Goal: Entertainment & Leisure: Consume media (video, audio)

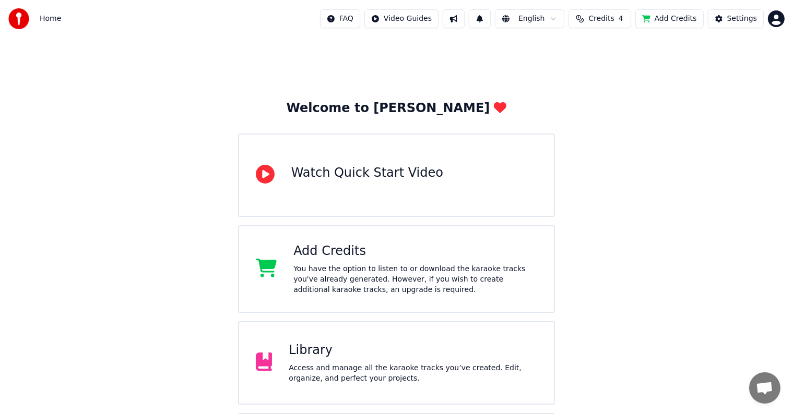
click at [376, 356] on div "Library" at bounding box center [413, 350] width 248 height 17
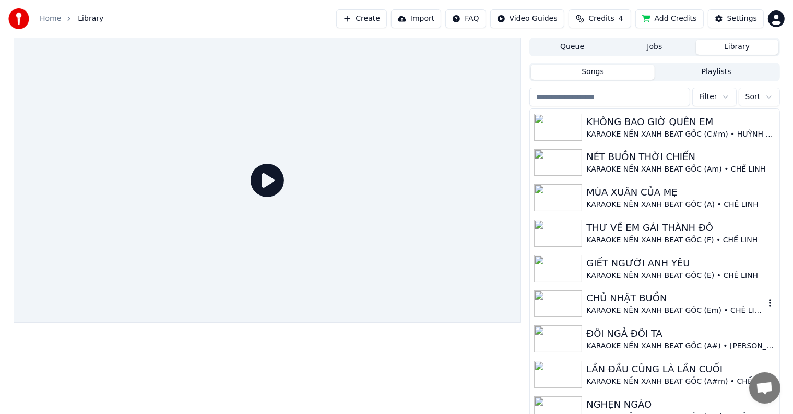
scroll to position [146, 0]
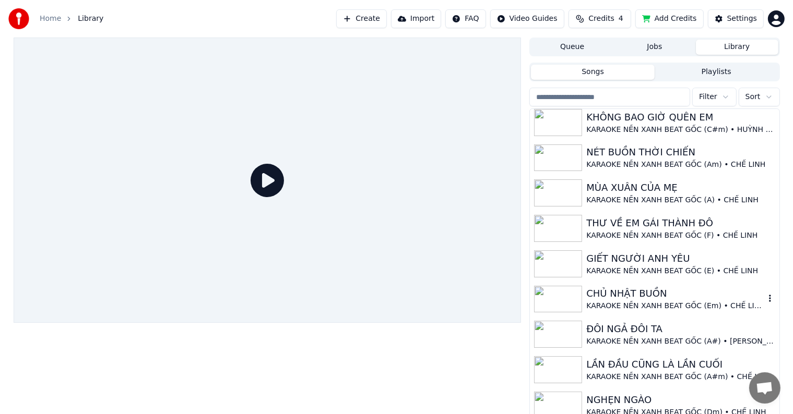
click at [764, 297] on icon "button" at bounding box center [769, 298] width 10 height 8
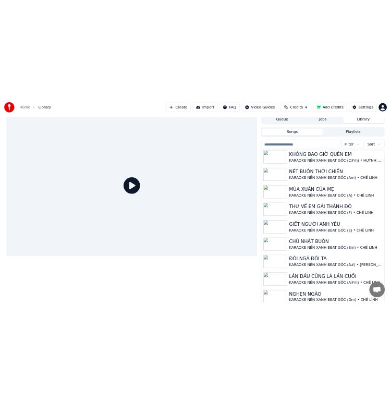
scroll to position [5, 0]
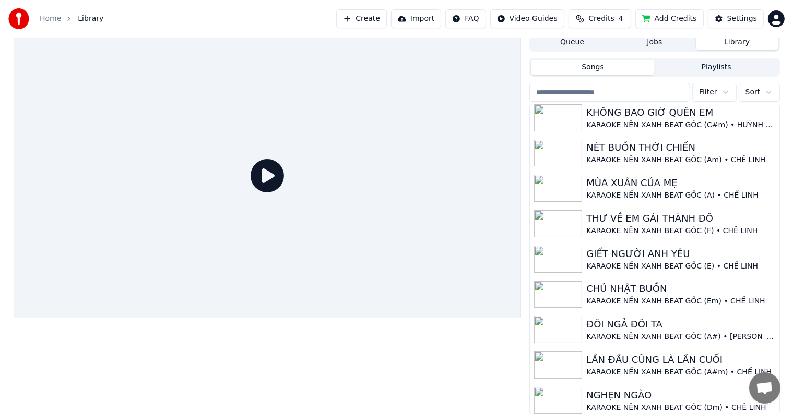
drag, startPoint x: 347, startPoint y: 237, endPoint x: 449, endPoint y: 96, distance: 173.8
click at [449, 96] on div at bounding box center [268, 175] width 508 height 285
drag, startPoint x: 300, startPoint y: 16, endPoint x: 533, endPoint y: 78, distance: 241.0
click at [533, 78] on div "Home Library Create Import FAQ Video Guides Credits 4 Add Credits Settings Queu…" at bounding box center [396, 202] width 793 height 414
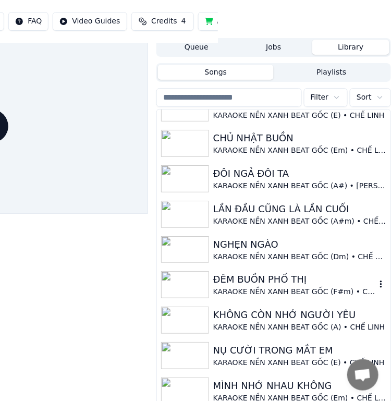
scroll to position [198, 0]
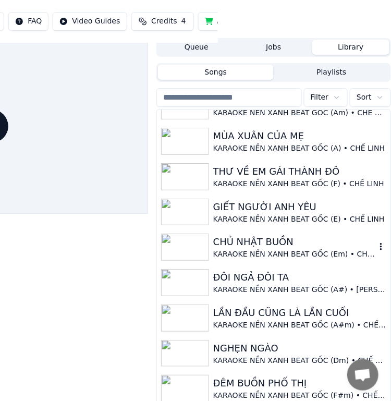
click at [278, 235] on div "CHỦ NHẬT BUỒN" at bounding box center [294, 242] width 163 height 15
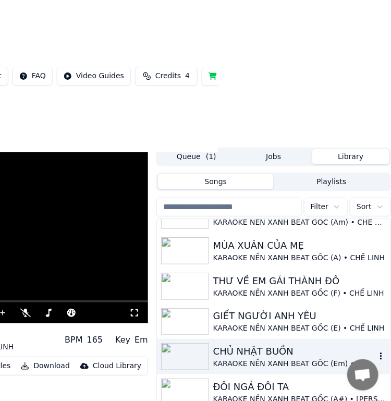
scroll to position [104, 173]
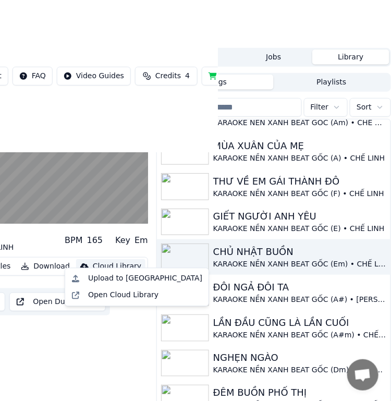
click at [104, 261] on div "Cloud Library" at bounding box center [117, 266] width 49 height 10
click at [104, 282] on div "Upload to [GEOGRAPHIC_DATA]" at bounding box center [145, 279] width 114 height 10
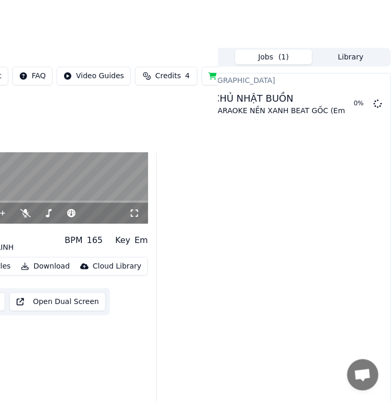
click at [344, 52] on button "Library" at bounding box center [351, 57] width 77 height 15
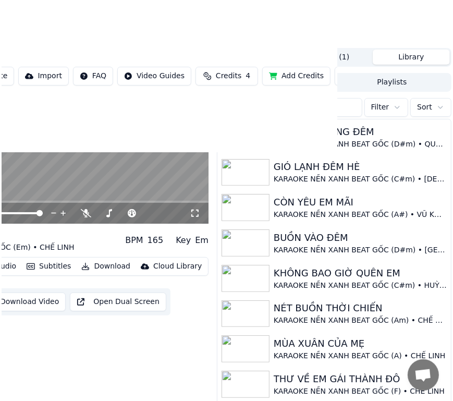
scroll to position [104, 111]
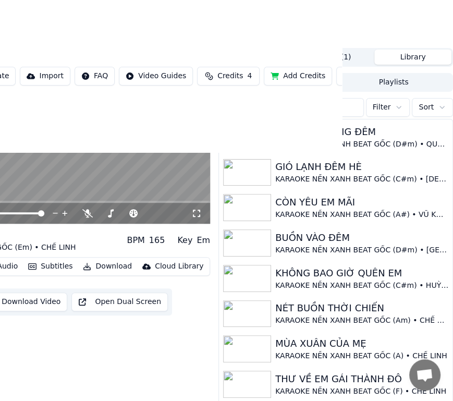
click at [74, 332] on div "0:08 / 5:15 CHỦ NHẬT BUỒN KARAOKE NỀN XANH BEAT GỐC (Em) • CHẾ LINH BPM 165 Key…" at bounding box center [53, 234] width 313 height 372
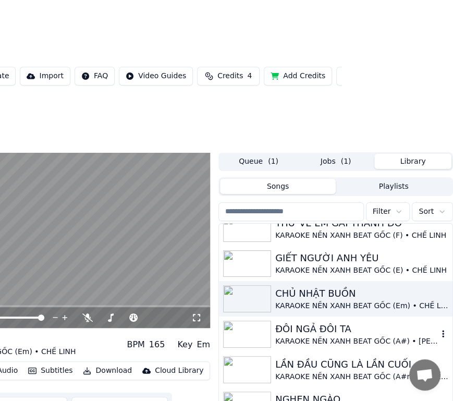
scroll to position [209, 0]
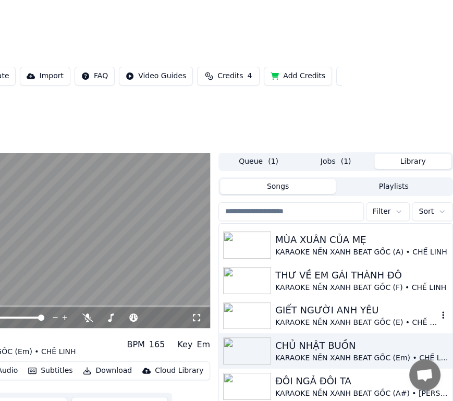
click at [335, 303] on div "GIẾT NGƯỜI ANH YÊU" at bounding box center [356, 310] width 163 height 15
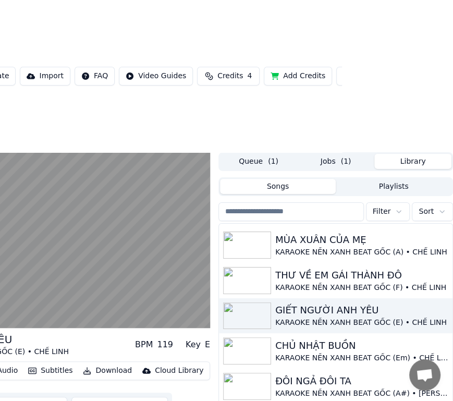
click at [157, 370] on div "Cloud Library" at bounding box center [179, 371] width 49 height 10
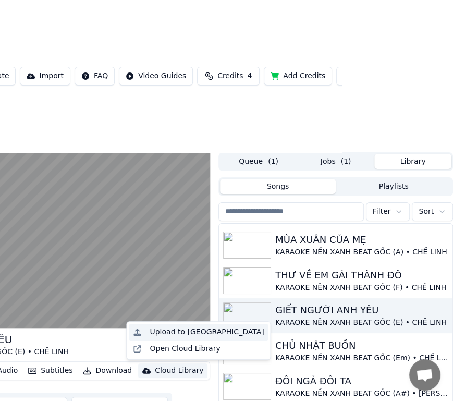
click at [162, 329] on div "Upload to [GEOGRAPHIC_DATA]" at bounding box center [207, 332] width 114 height 10
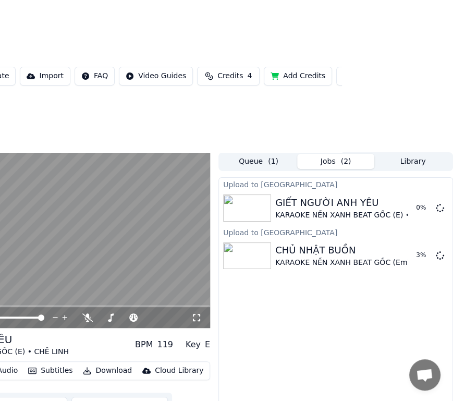
click at [91, 268] on video at bounding box center [53, 240] width 313 height 176
click at [410, 157] on button "Library" at bounding box center [413, 161] width 77 height 15
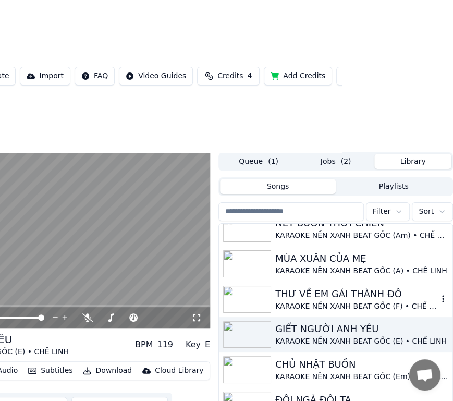
scroll to position [209, 0]
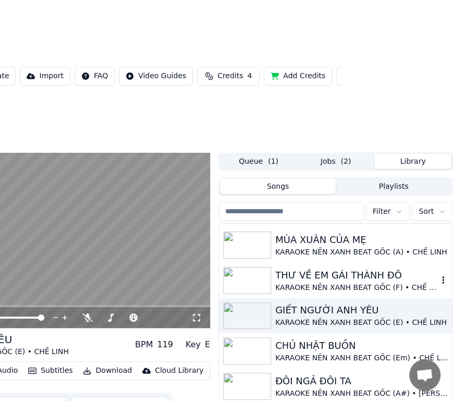
click at [345, 277] on div "THƯ VỀ EM GÁI THÀNH ĐÔ" at bounding box center [356, 275] width 163 height 15
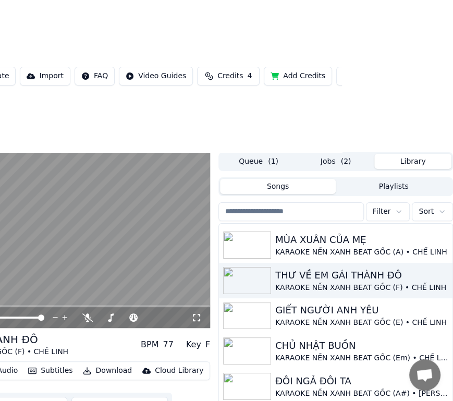
click at [158, 369] on div "Cloud Library" at bounding box center [179, 371] width 49 height 10
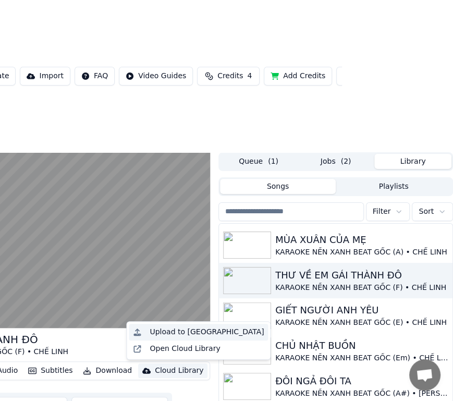
click at [162, 332] on div "Upload to [GEOGRAPHIC_DATA]" at bounding box center [207, 332] width 114 height 10
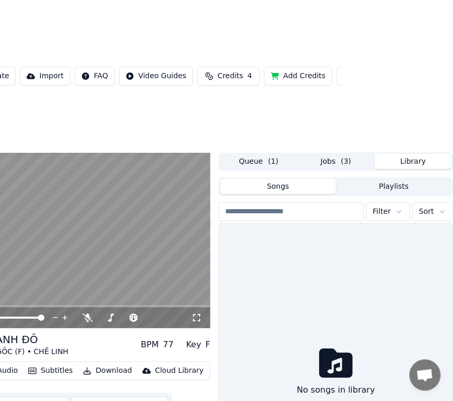
click at [424, 161] on button "Library" at bounding box center [413, 161] width 77 height 15
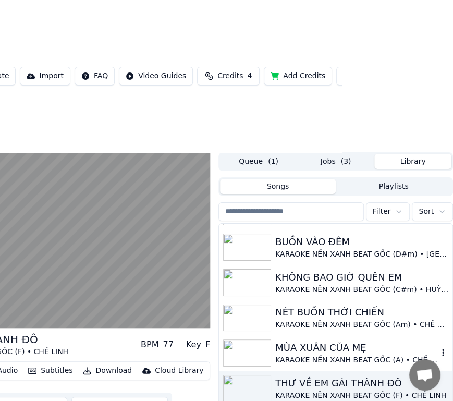
scroll to position [104, 0]
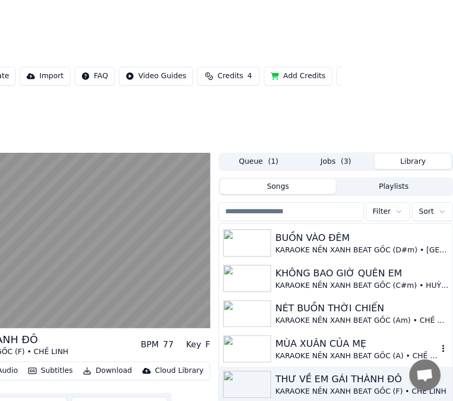
click at [342, 347] on div "MÙA XUÂN CỦA MẸ" at bounding box center [356, 344] width 163 height 15
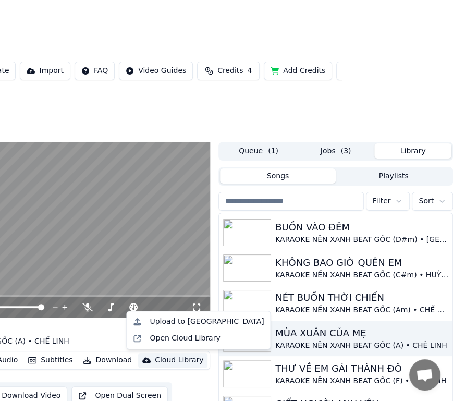
click at [165, 361] on div "Cloud Library" at bounding box center [179, 360] width 49 height 10
click at [178, 322] on div "Upload to [GEOGRAPHIC_DATA]" at bounding box center [207, 322] width 114 height 10
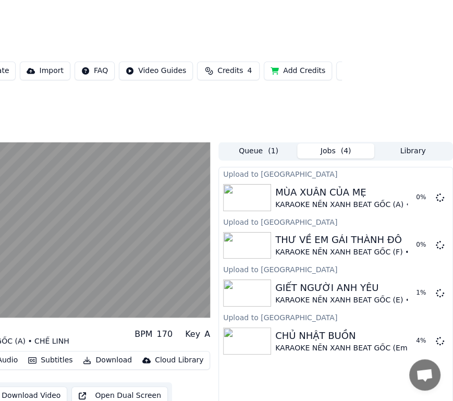
click at [427, 147] on button "Library" at bounding box center [413, 150] width 77 height 15
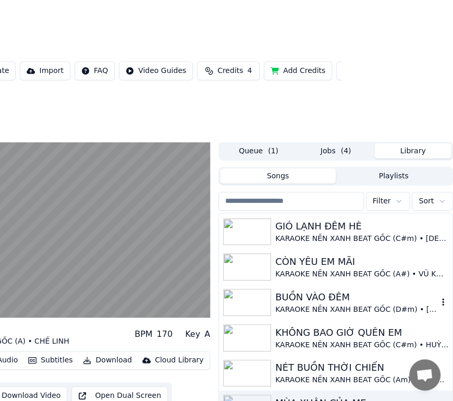
scroll to position [104, 0]
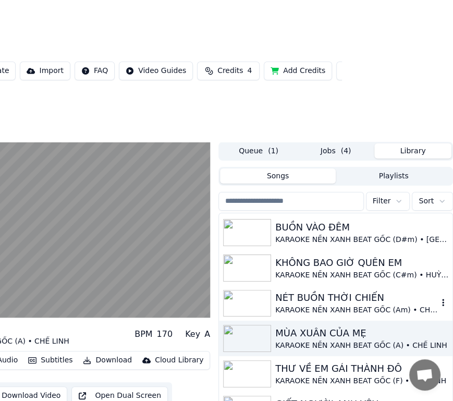
click at [331, 306] on div "KARAOKE NỀN XANH BEAT GỐC (Am) • CHẾ LINH" at bounding box center [356, 310] width 163 height 10
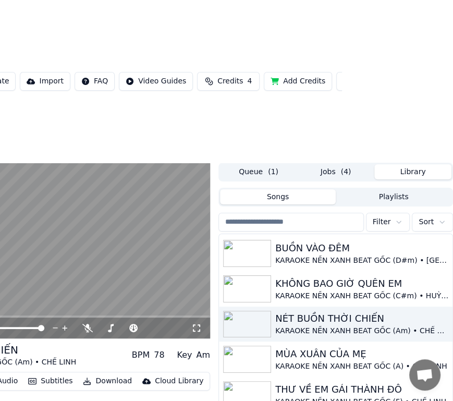
click at [160, 376] on div "Cloud Library" at bounding box center [179, 381] width 49 height 10
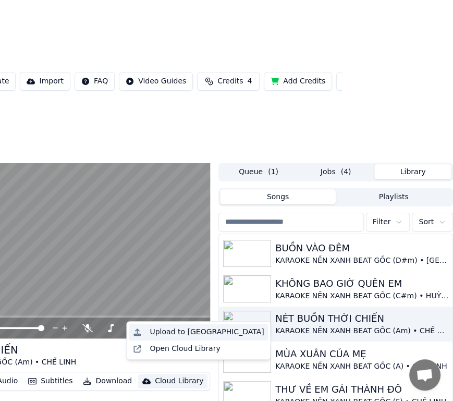
click at [176, 332] on div "Upload to [GEOGRAPHIC_DATA]" at bounding box center [207, 332] width 114 height 10
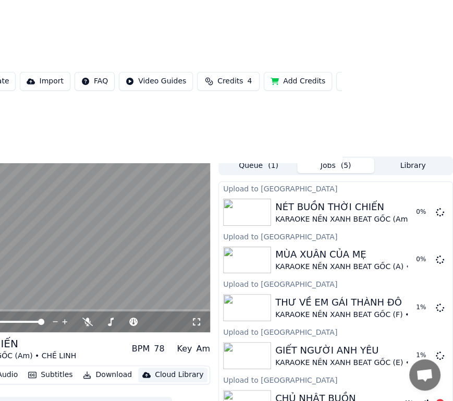
scroll to position [0, 111]
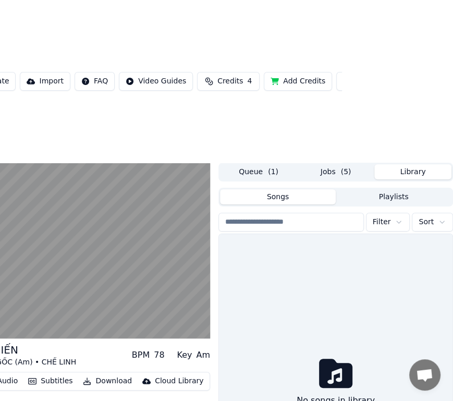
click at [416, 164] on button "Library" at bounding box center [413, 171] width 77 height 15
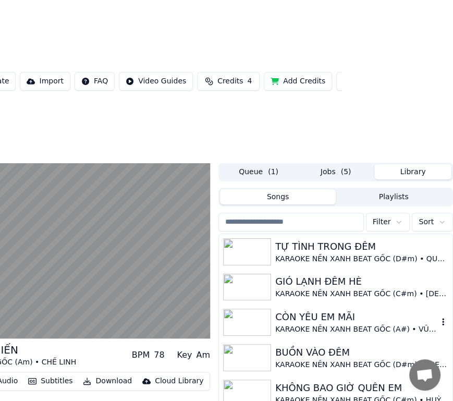
scroll to position [52, 0]
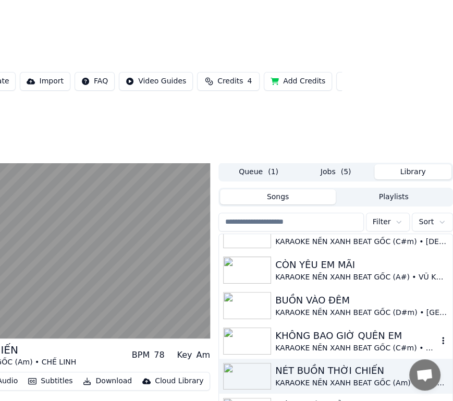
click at [332, 343] on div "KARAOKE NỀN XANH BEAT GỐC (C#m) • HUỲNH THẬT" at bounding box center [356, 348] width 163 height 10
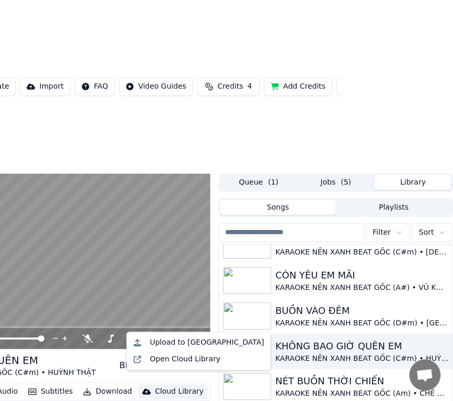
click at [161, 387] on div "Cloud Library" at bounding box center [179, 392] width 49 height 10
click at [171, 341] on div "Upload to [GEOGRAPHIC_DATA]" at bounding box center [207, 343] width 114 height 10
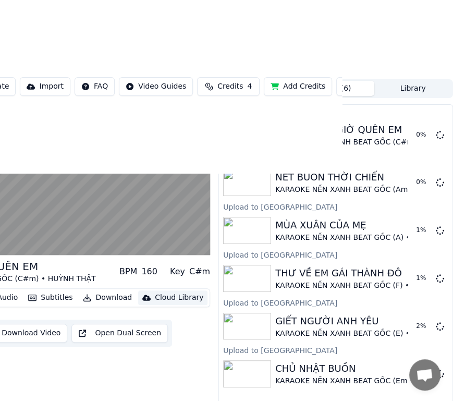
scroll to position [30, 111]
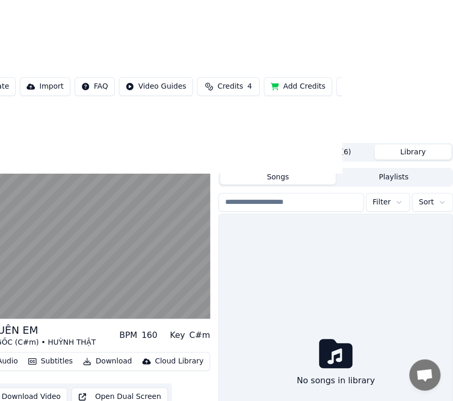
click at [408, 145] on button "Library" at bounding box center [413, 152] width 77 height 15
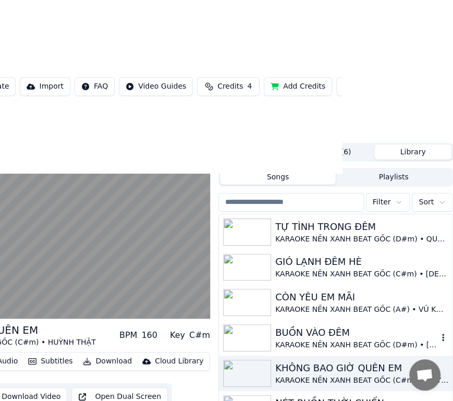
click at [339, 326] on div "BUỒN VÀO ĐÊM" at bounding box center [356, 333] width 163 height 15
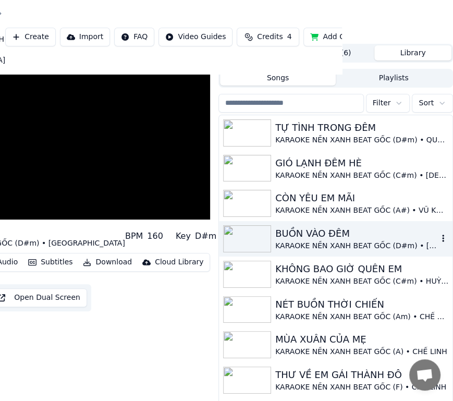
scroll to position [20, 111]
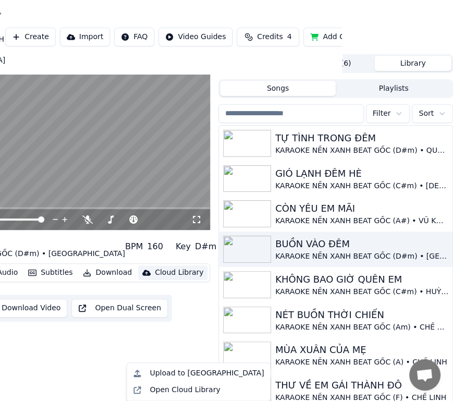
click at [164, 278] on div "Cloud Library" at bounding box center [179, 273] width 49 height 10
click at [173, 373] on div "Upload to [GEOGRAPHIC_DATA]" at bounding box center [207, 373] width 114 height 10
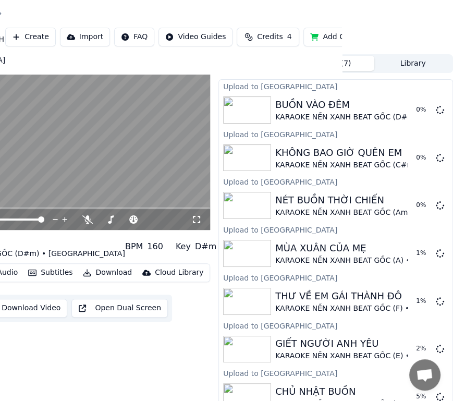
click at [413, 71] on button "Library" at bounding box center [413, 63] width 77 height 15
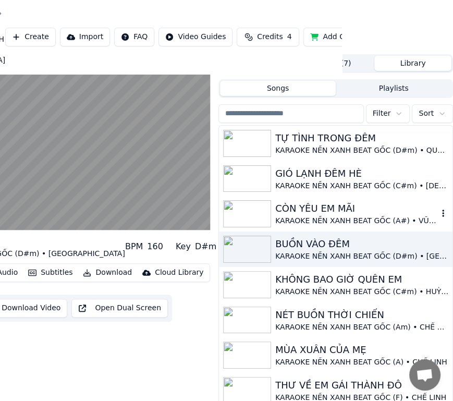
click at [333, 216] on div "CÒN YÊU EM MÃI" at bounding box center [356, 208] width 163 height 15
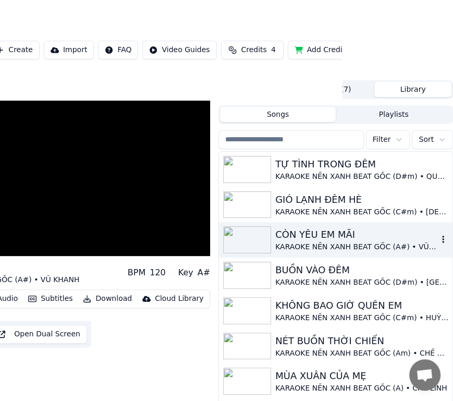
scroll to position [0, 111]
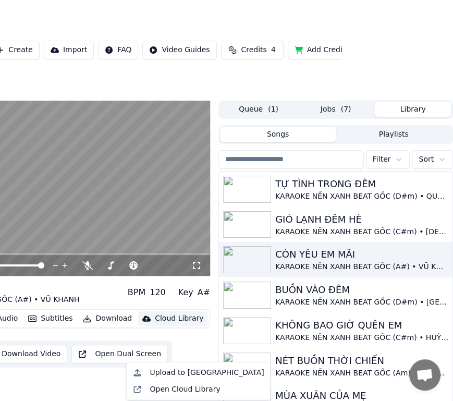
click at [161, 324] on div "Cloud Library" at bounding box center [179, 319] width 49 height 10
click at [169, 373] on div "Upload to [GEOGRAPHIC_DATA]" at bounding box center [207, 373] width 114 height 10
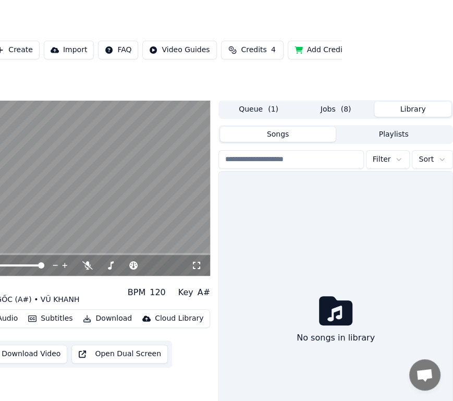
click at [415, 117] on button "Library" at bounding box center [413, 109] width 77 height 15
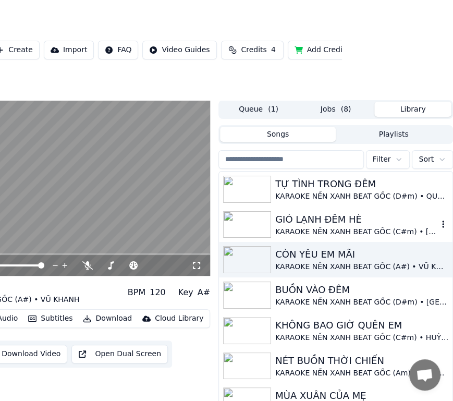
click at [342, 227] on div "GIÓ LẠNH ĐÊM HÈ" at bounding box center [356, 219] width 163 height 15
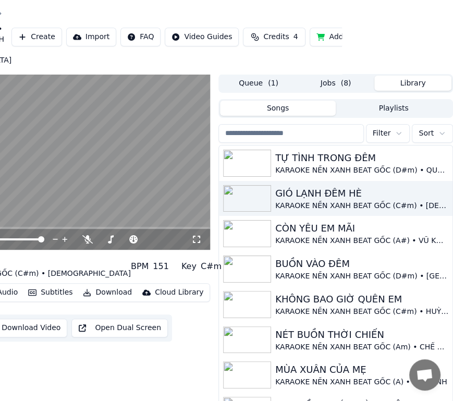
click at [162, 298] on div "Cloud Library" at bounding box center [179, 292] width 49 height 10
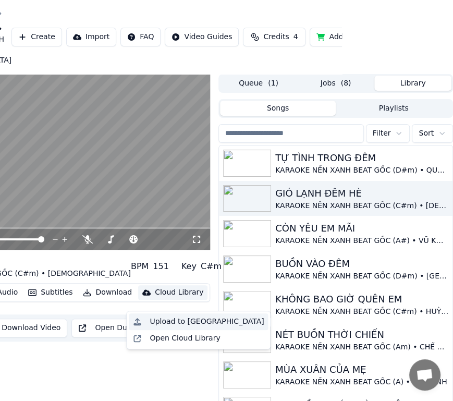
click at [179, 321] on div "Upload to [GEOGRAPHIC_DATA]" at bounding box center [207, 322] width 114 height 10
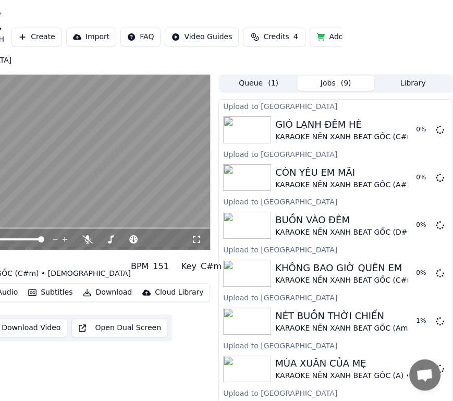
click at [422, 91] on button "Library" at bounding box center [413, 83] width 77 height 15
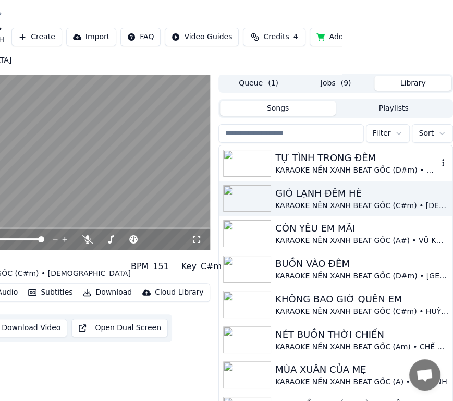
click at [336, 165] on div "TỰ TÌNH TRONG ĐÊM" at bounding box center [356, 158] width 163 height 15
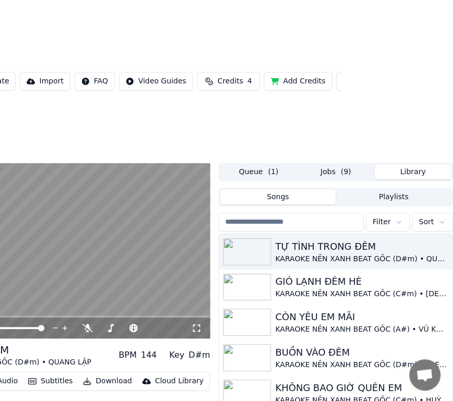
click at [169, 376] on div "Cloud Library" at bounding box center [179, 381] width 49 height 10
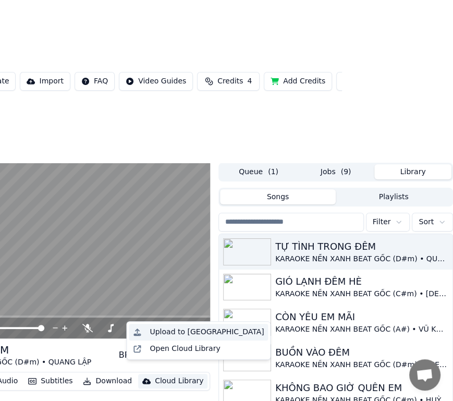
click at [173, 330] on div "Upload to [GEOGRAPHIC_DATA]" at bounding box center [207, 332] width 114 height 10
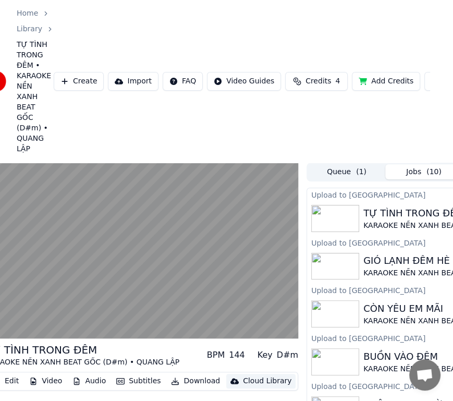
scroll to position [0, 29]
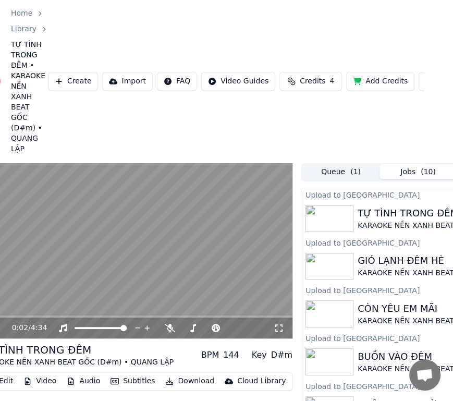
click at [114, 238] on video at bounding box center [136, 251] width 313 height 176
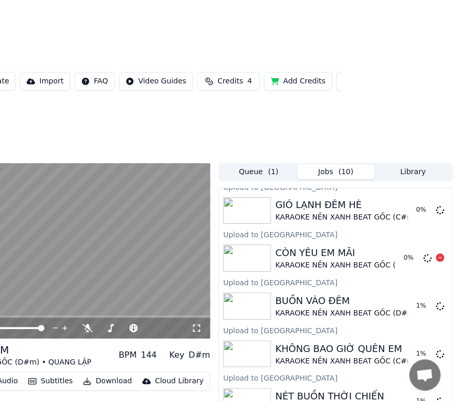
scroll to position [131, 0]
